Goal: Find specific page/section: Find specific page/section

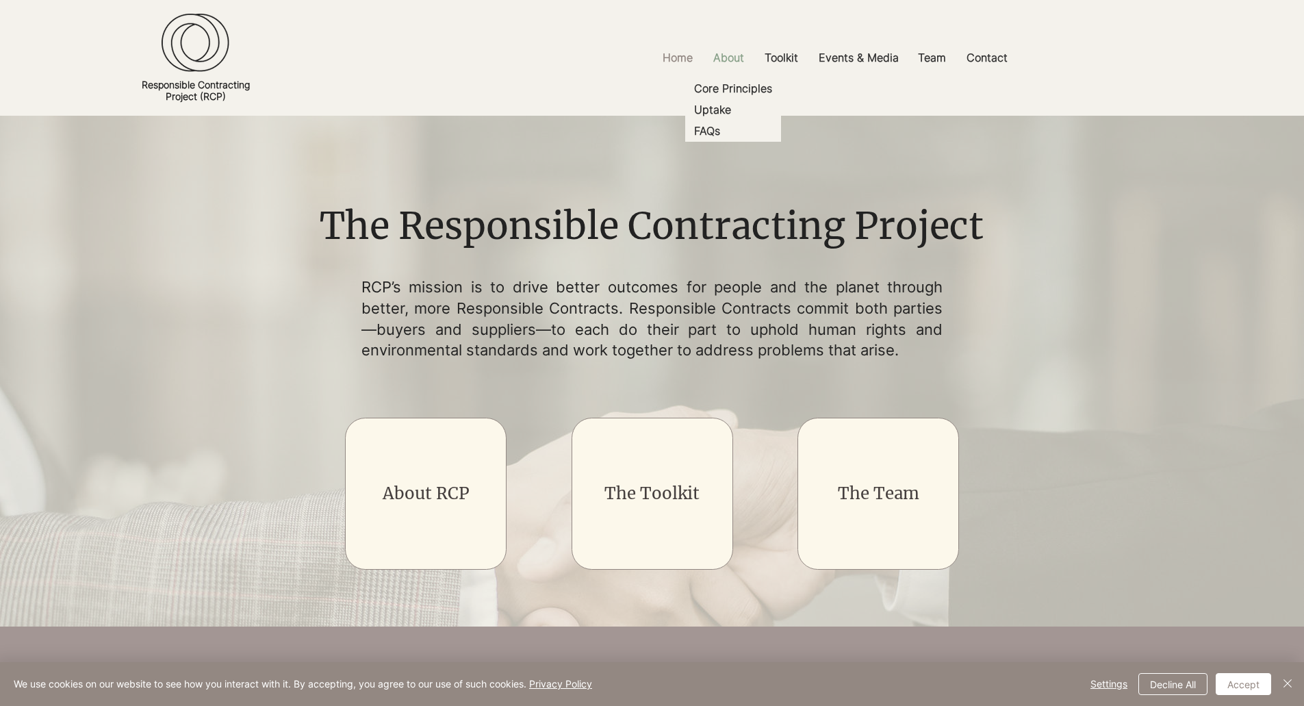
click at [732, 59] on p "About" at bounding box center [728, 57] width 44 height 31
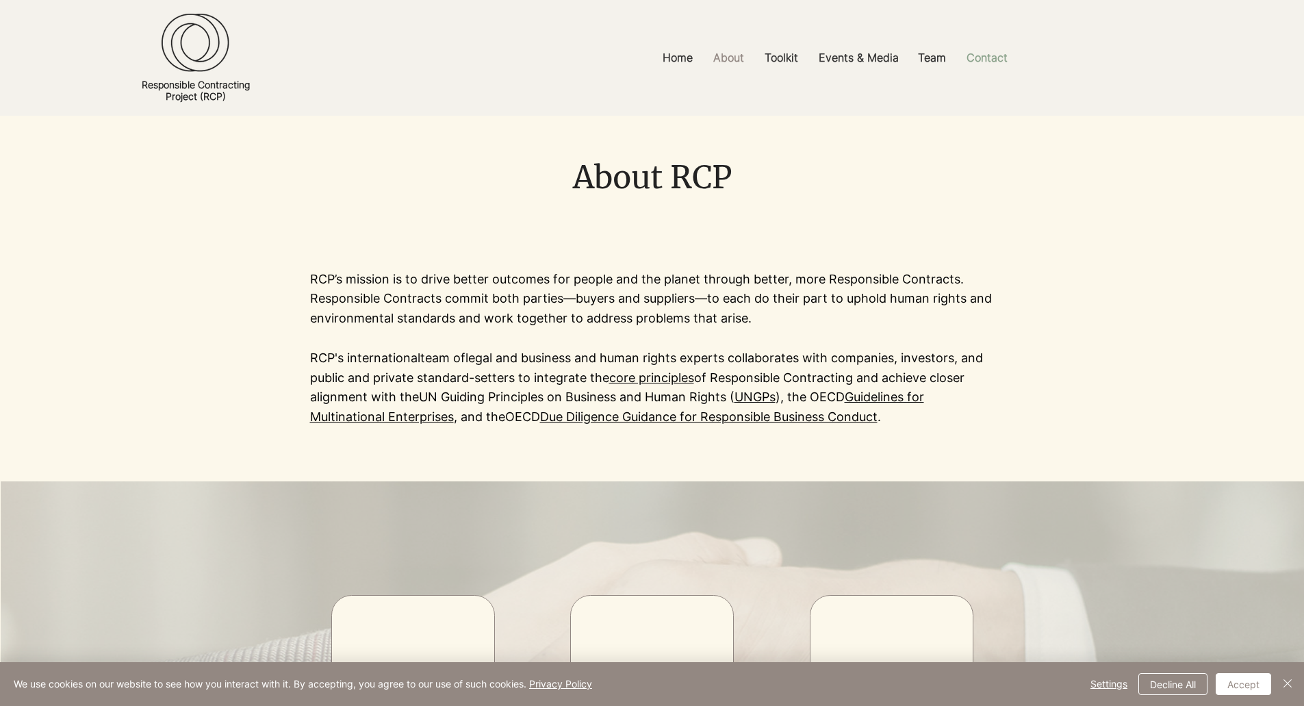
click at [979, 54] on p "Contact" at bounding box center [987, 57] width 55 height 31
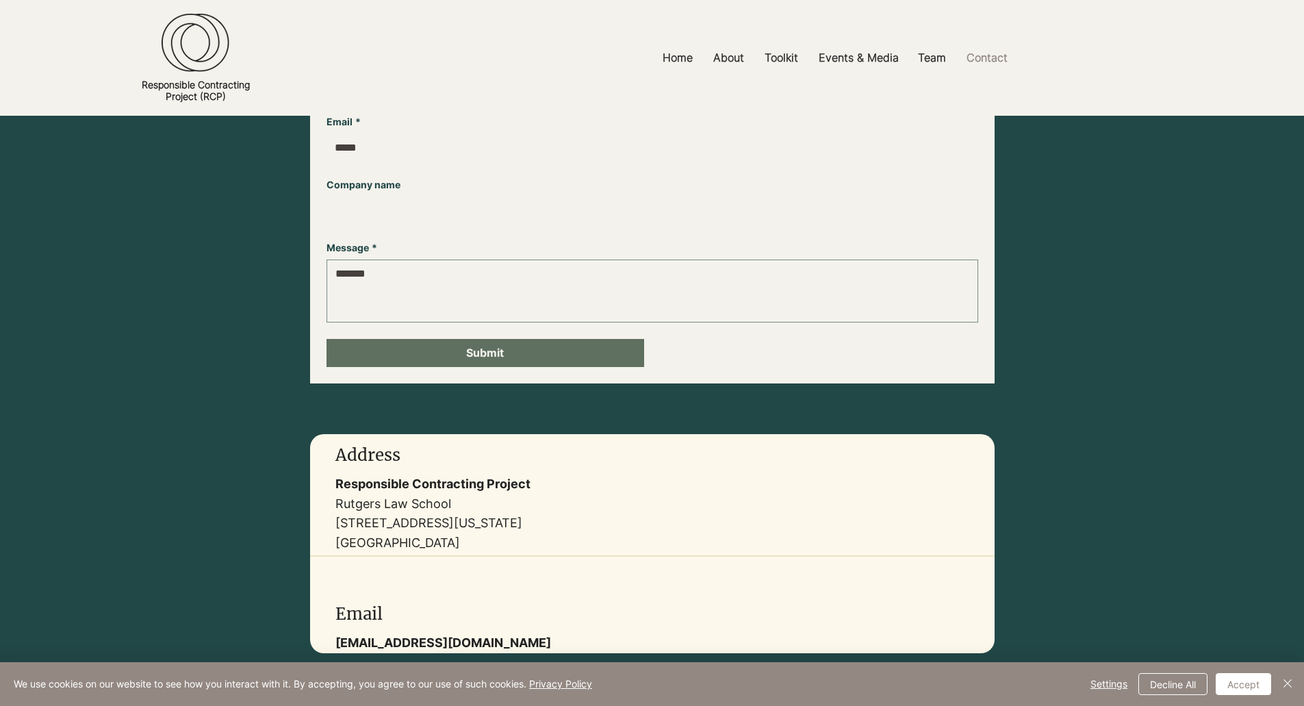
scroll to position [137, 0]
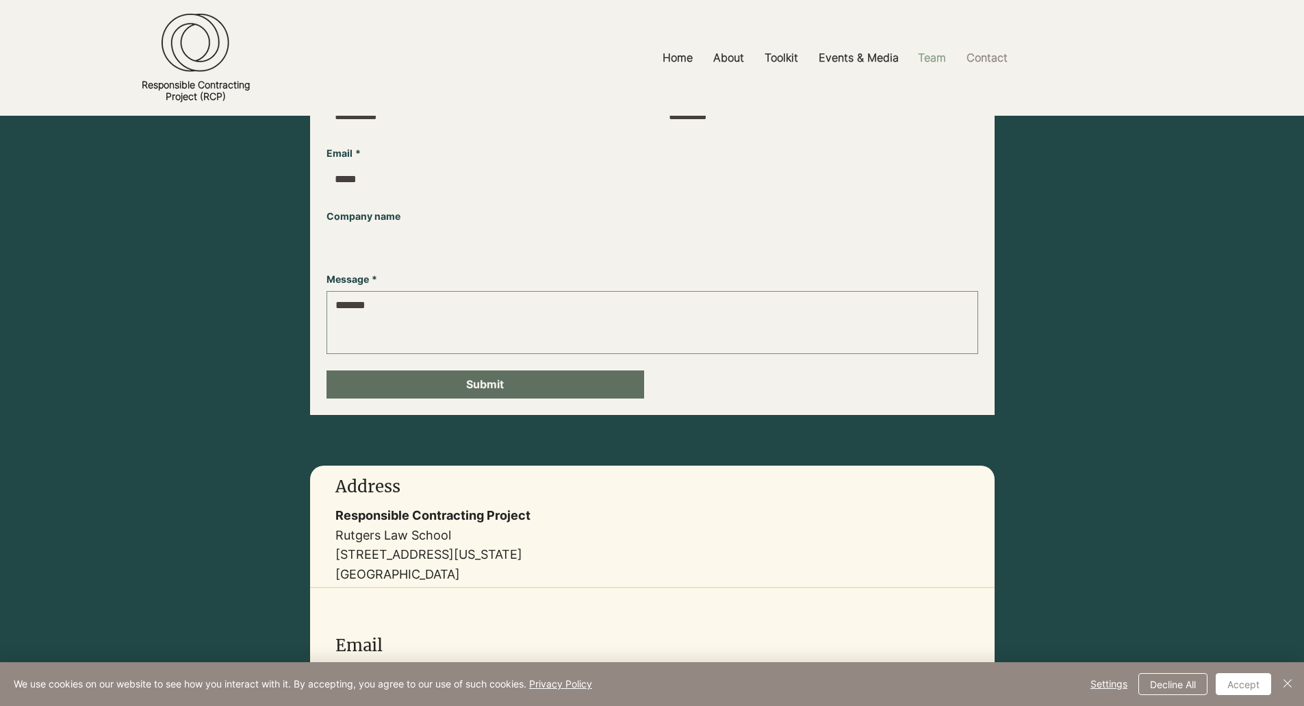
click at [937, 47] on p "Team" at bounding box center [932, 57] width 42 height 31
